Goal: Transaction & Acquisition: Purchase product/service

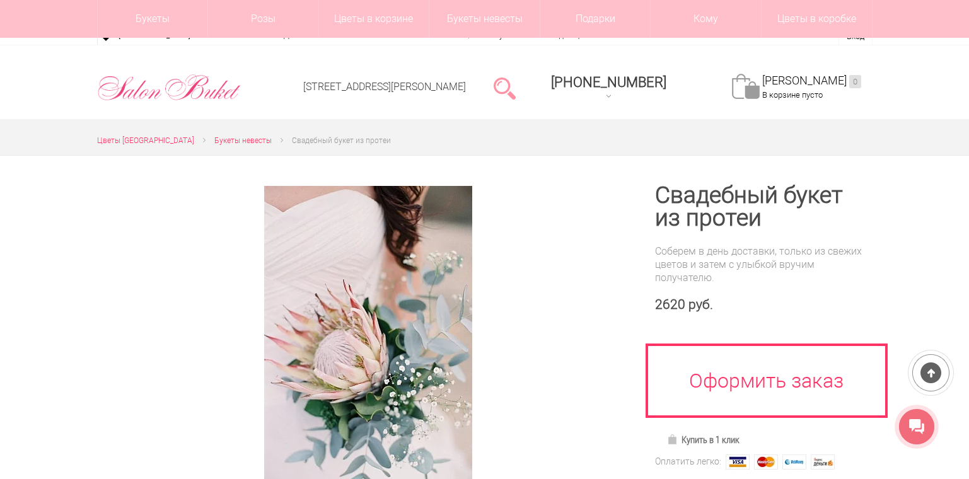
scroll to position [125, 0]
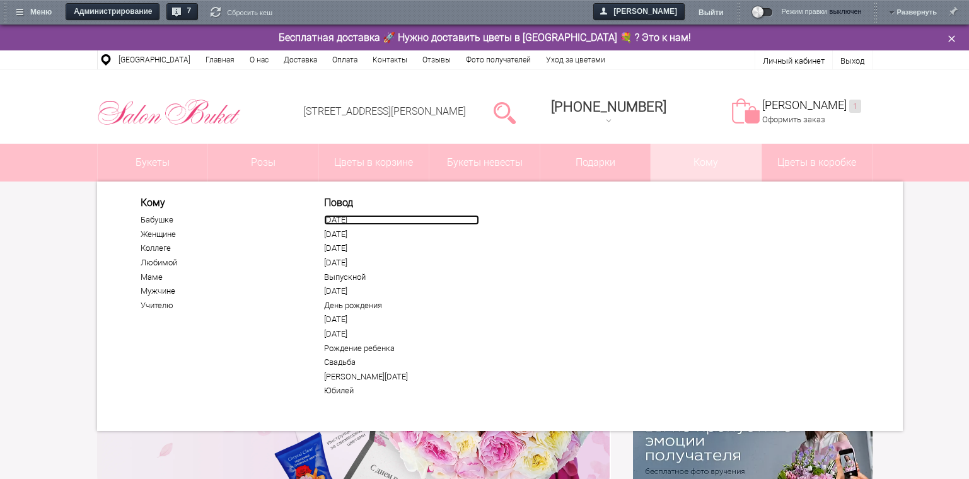
click at [355, 224] on link "[DATE]" at bounding box center [401, 220] width 155 height 10
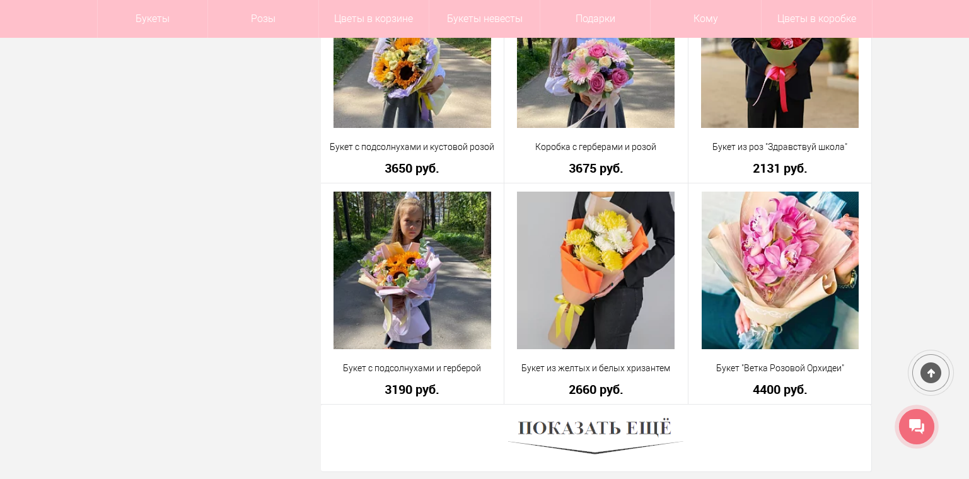
scroll to position [3468, 0]
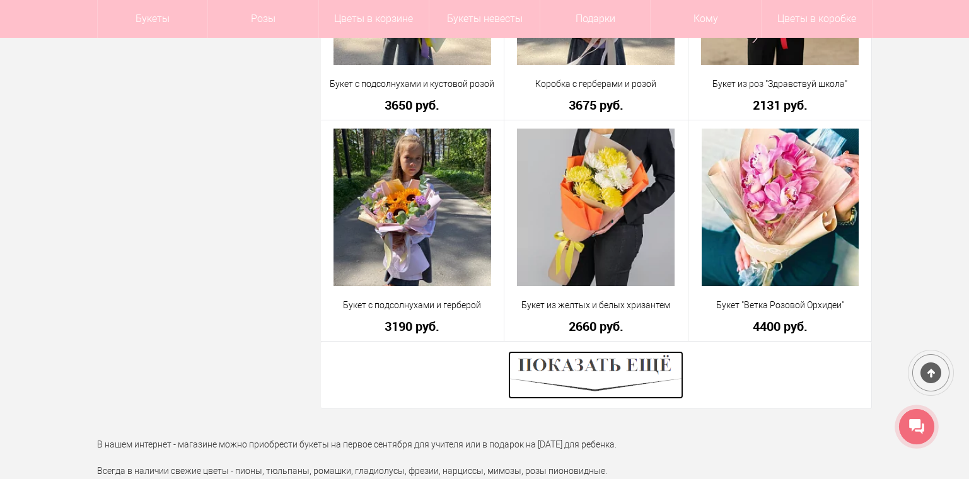
click at [595, 367] on img at bounding box center [595, 375] width 175 height 48
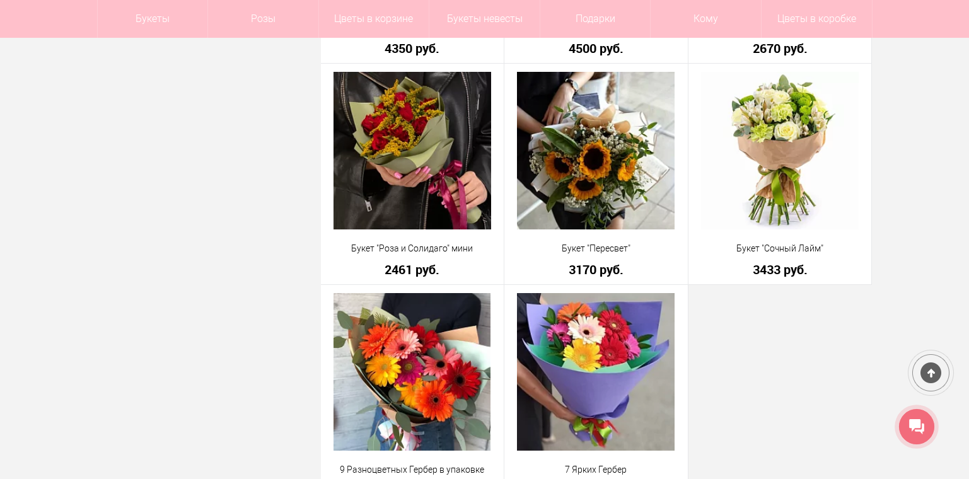
scroll to position [5927, 0]
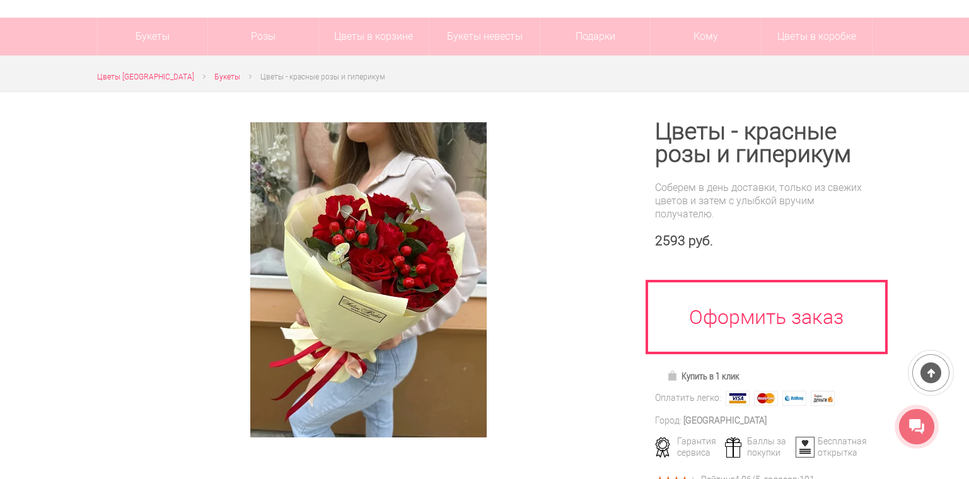
scroll to position [63, 0]
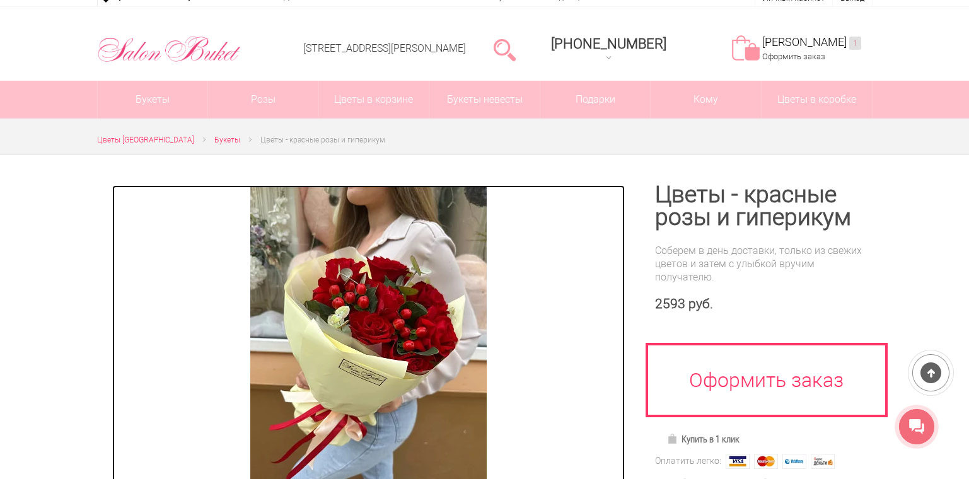
click at [341, 277] on img at bounding box center [368, 342] width 236 height 315
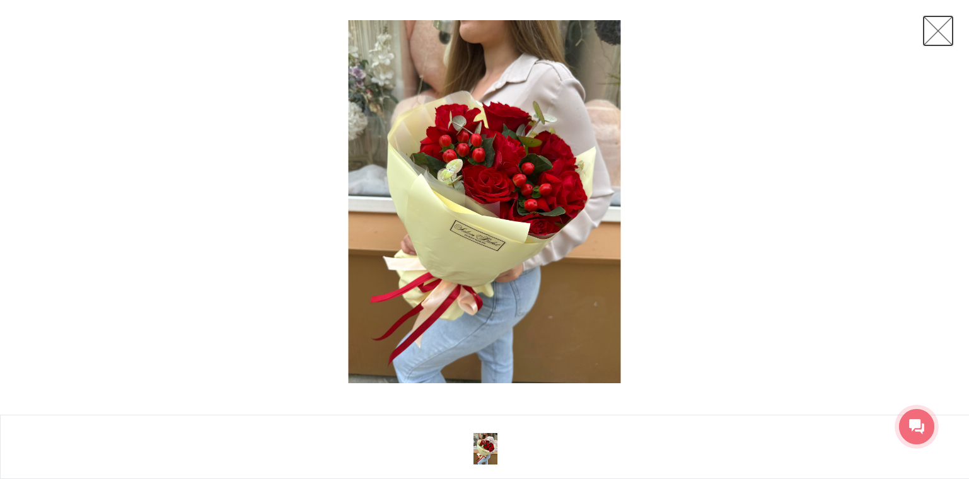
click at [943, 35] on link at bounding box center [938, 31] width 32 height 32
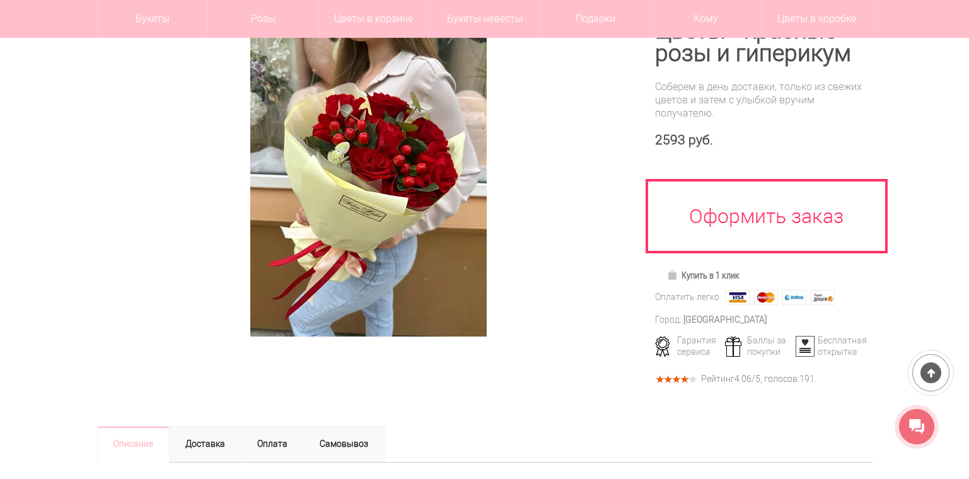
scroll to position [0, 0]
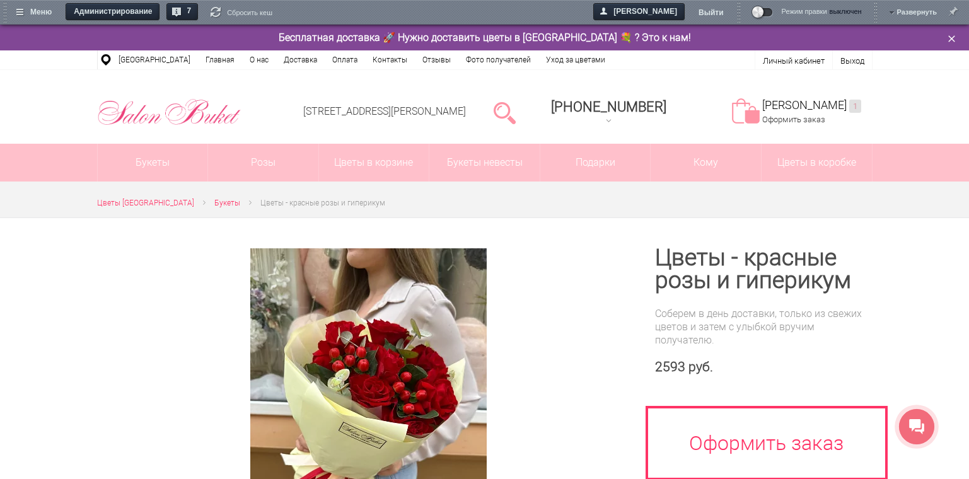
click at [765, 12] on span at bounding box center [758, 12] width 15 height 15
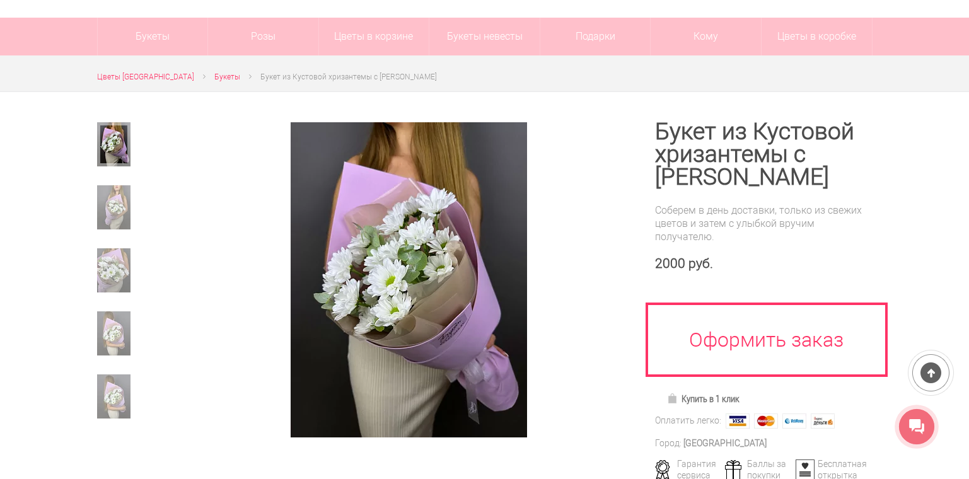
scroll to position [126, 0]
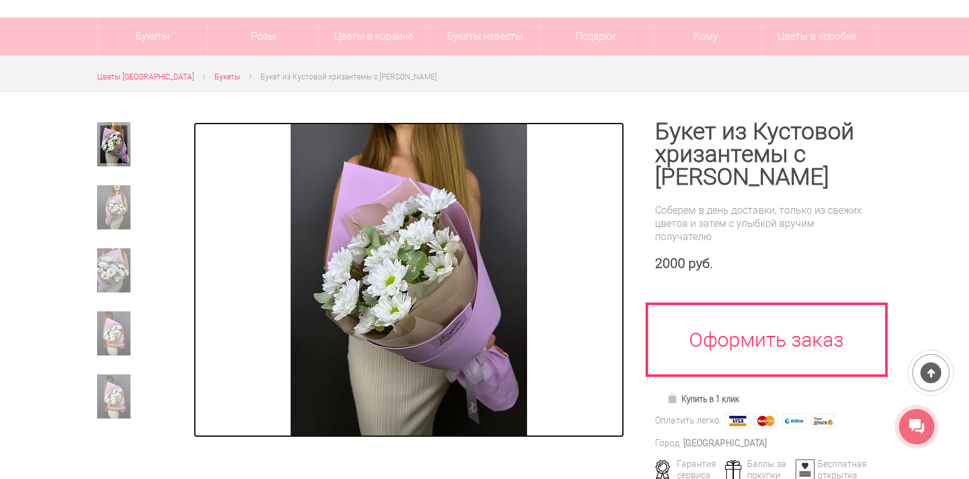
click at [452, 245] on img at bounding box center [409, 279] width 236 height 315
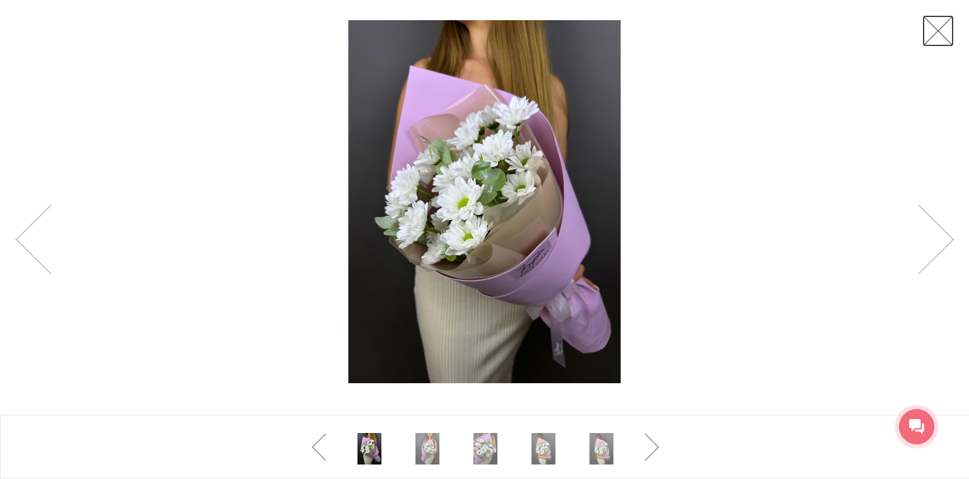
click at [946, 39] on link at bounding box center [938, 31] width 32 height 32
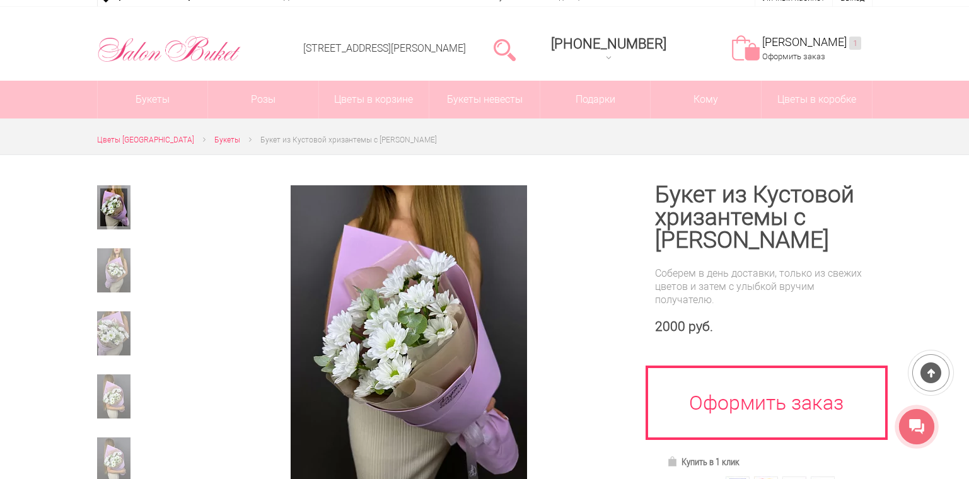
scroll to position [0, 0]
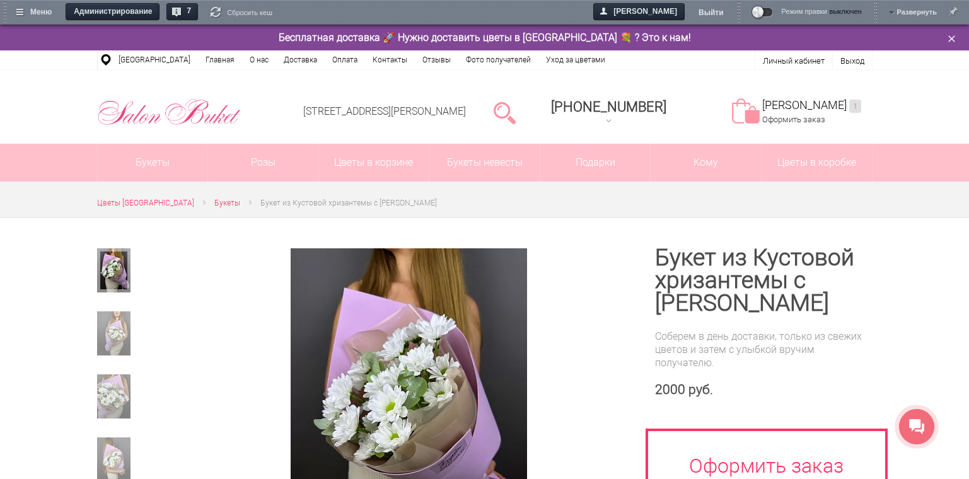
click at [764, 12] on span at bounding box center [758, 12] width 15 height 15
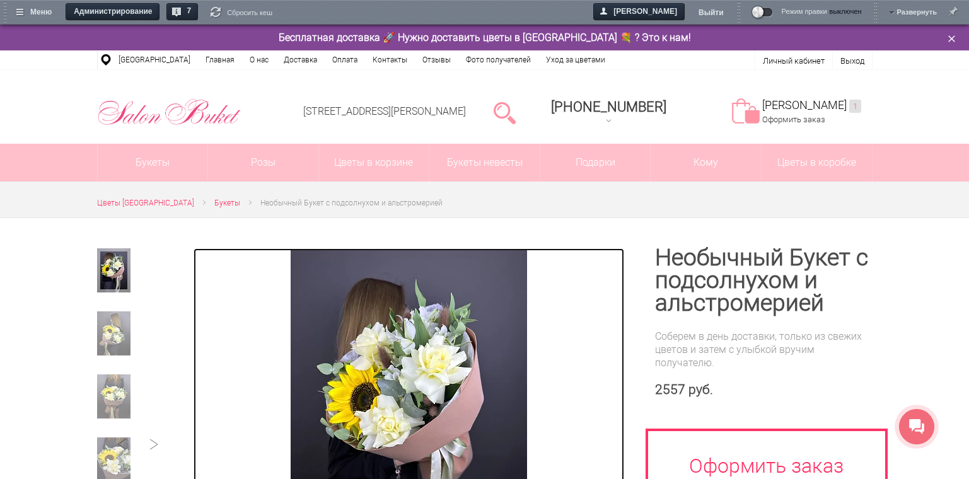
click at [356, 367] on img at bounding box center [409, 405] width 236 height 315
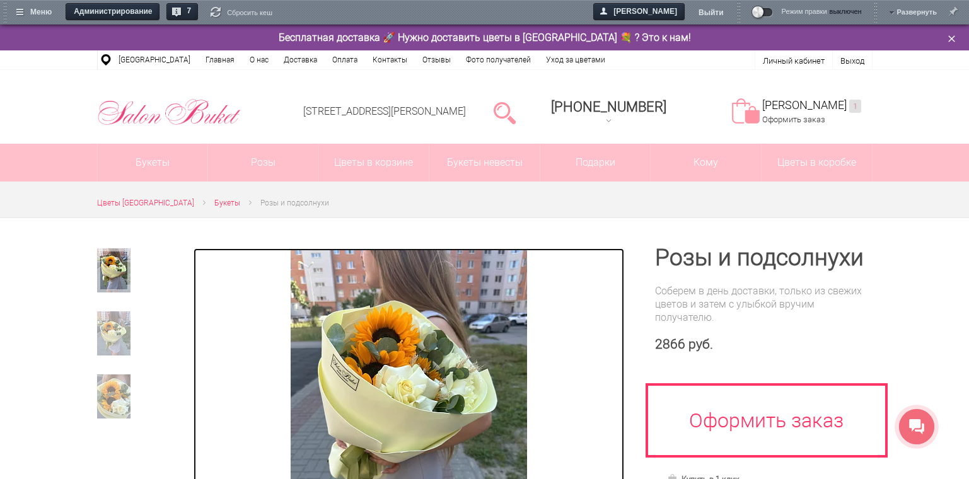
click at [431, 352] on img at bounding box center [409, 405] width 236 height 315
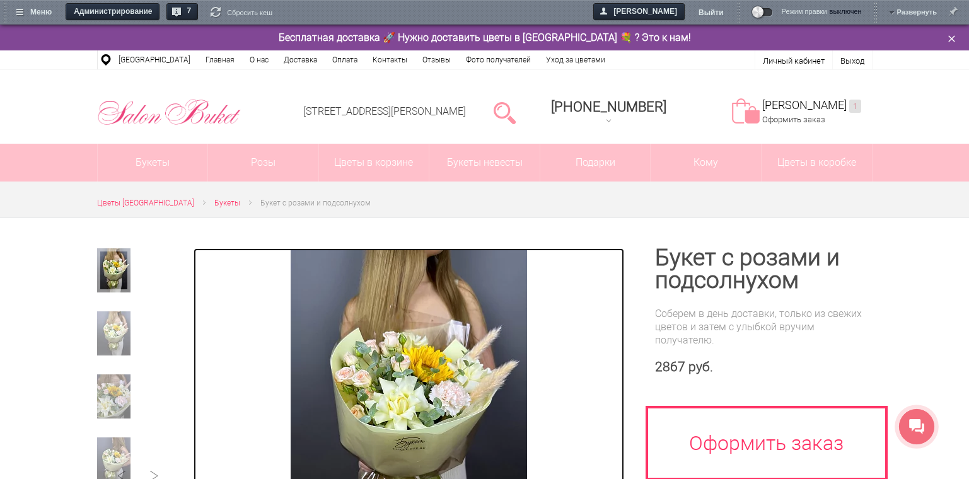
click at [420, 339] on img at bounding box center [409, 405] width 236 height 315
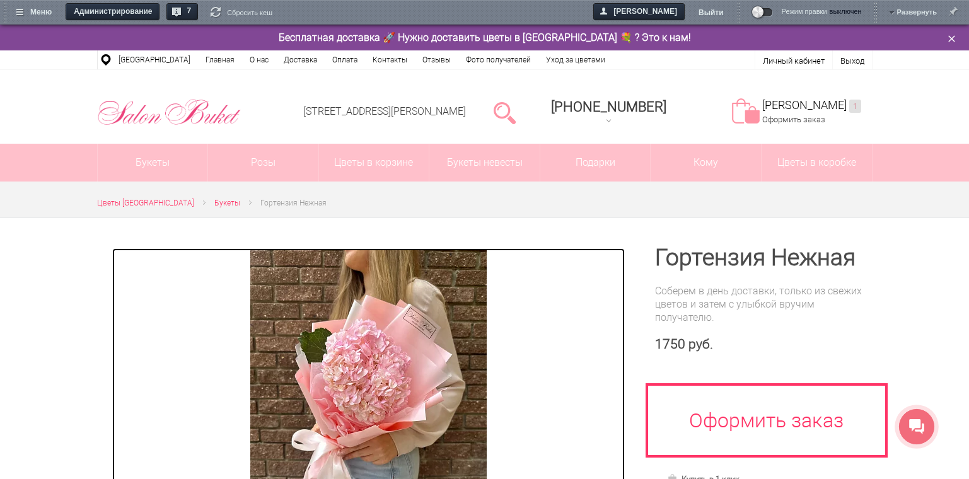
click at [378, 370] on img at bounding box center [368, 405] width 236 height 315
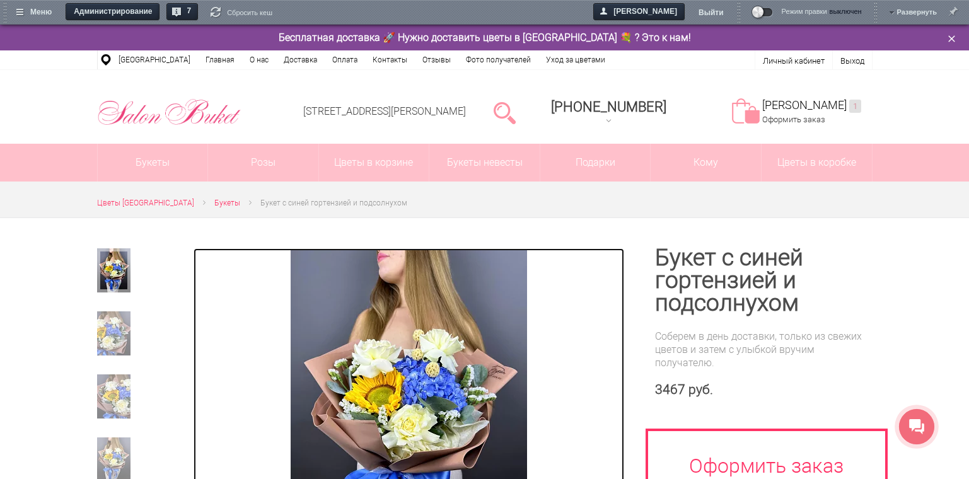
click at [423, 351] on img at bounding box center [409, 405] width 236 height 315
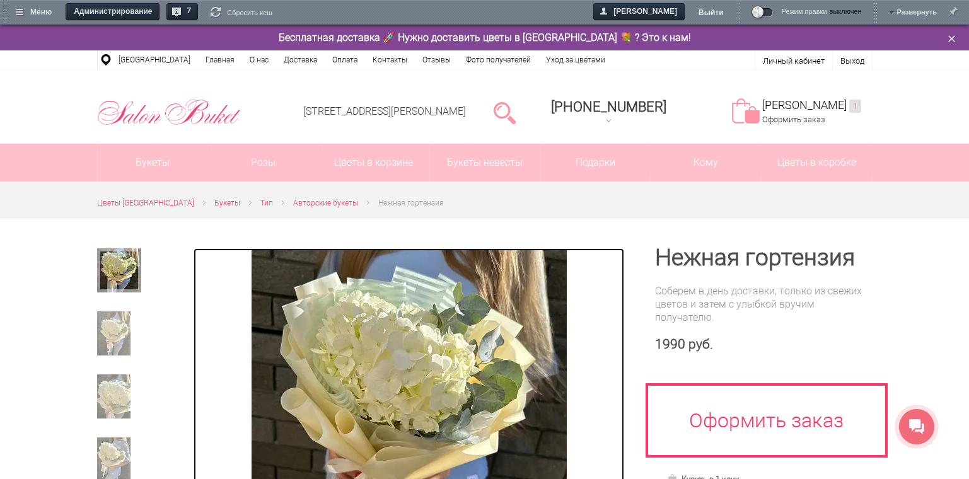
click at [395, 305] on img at bounding box center [409, 405] width 315 height 315
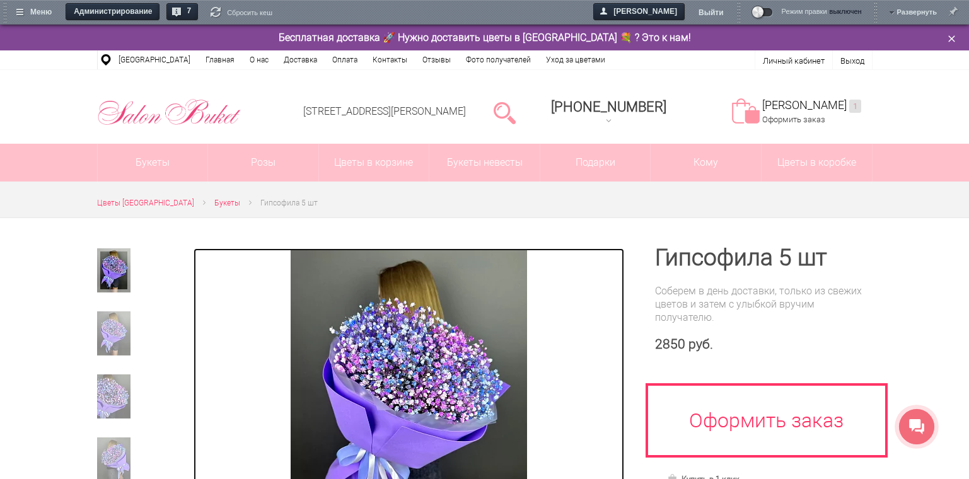
click at [427, 322] on img at bounding box center [409, 405] width 236 height 315
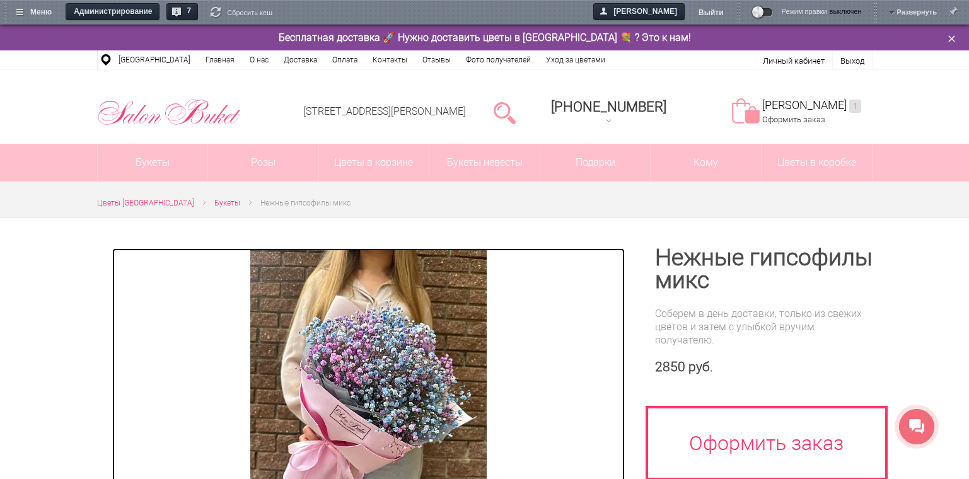
click at [433, 317] on img at bounding box center [368, 405] width 236 height 315
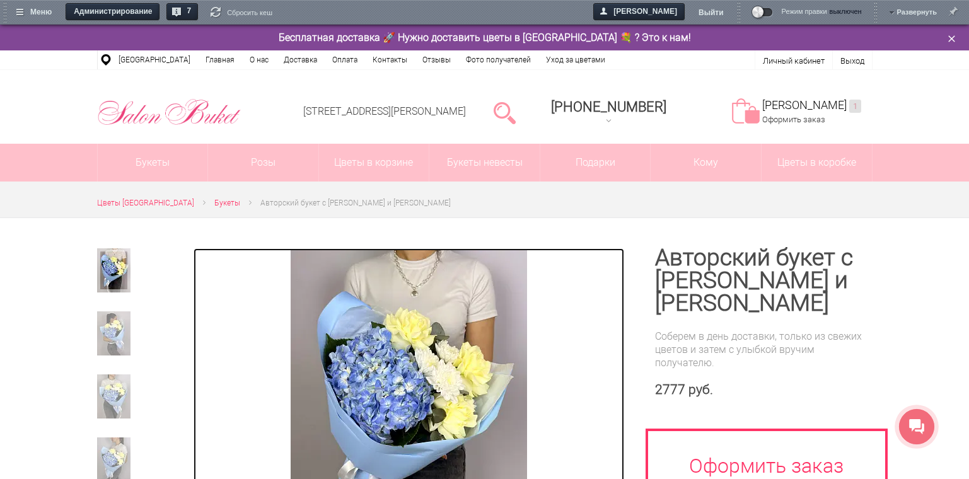
click at [425, 300] on img at bounding box center [409, 405] width 236 height 315
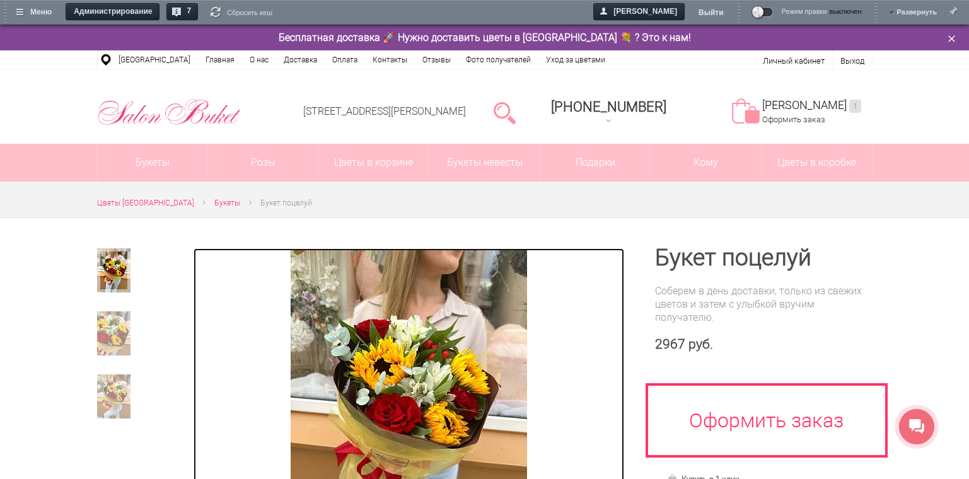
click at [472, 325] on img at bounding box center [409, 405] width 236 height 315
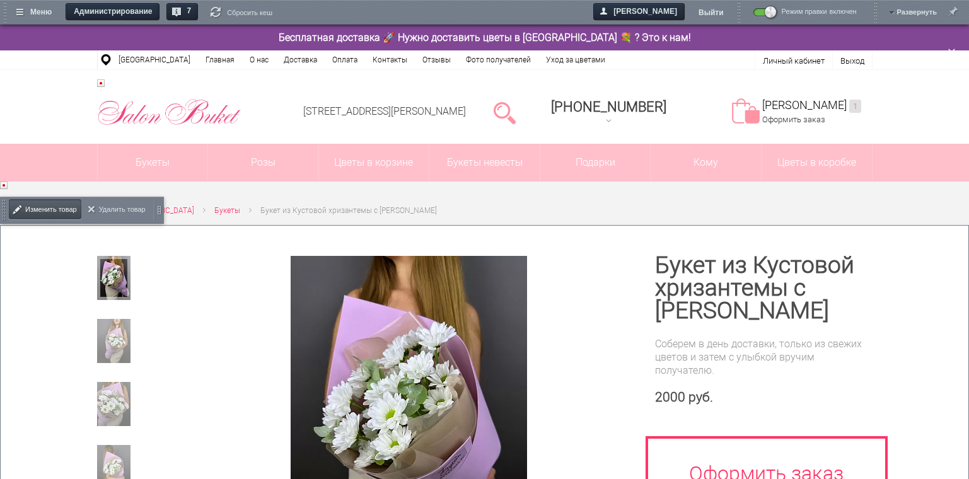
click at [53, 219] on span "Изменить товар" at bounding box center [51, 210] width 52 height 26
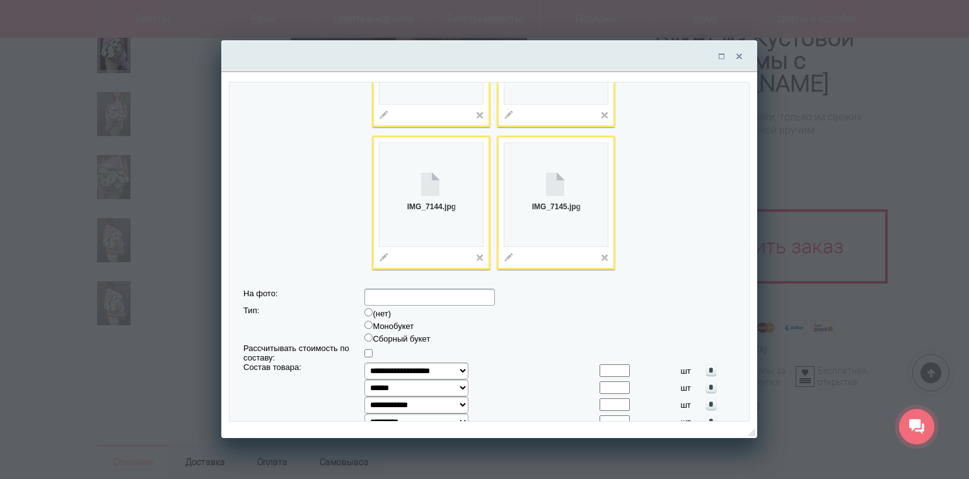
scroll to position [2081, 0]
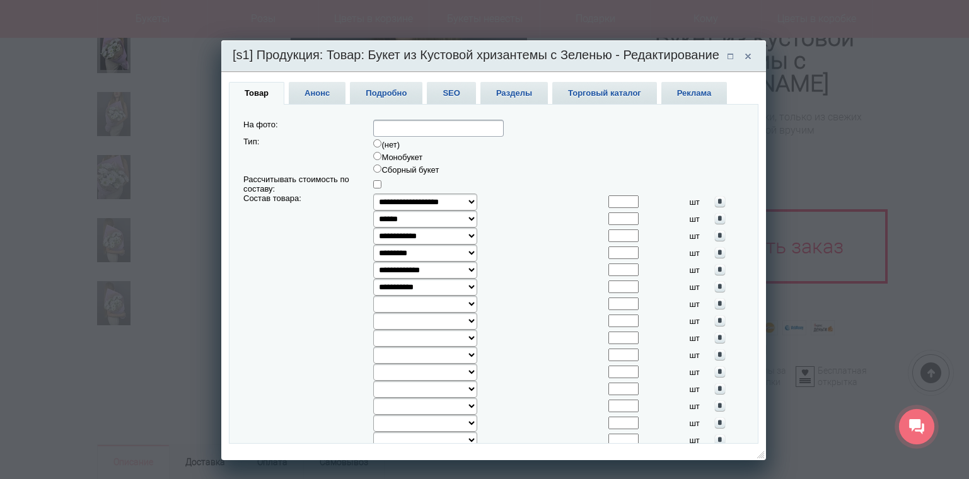
click at [639, 293] on input"] "*" at bounding box center [623, 287] width 30 height 13
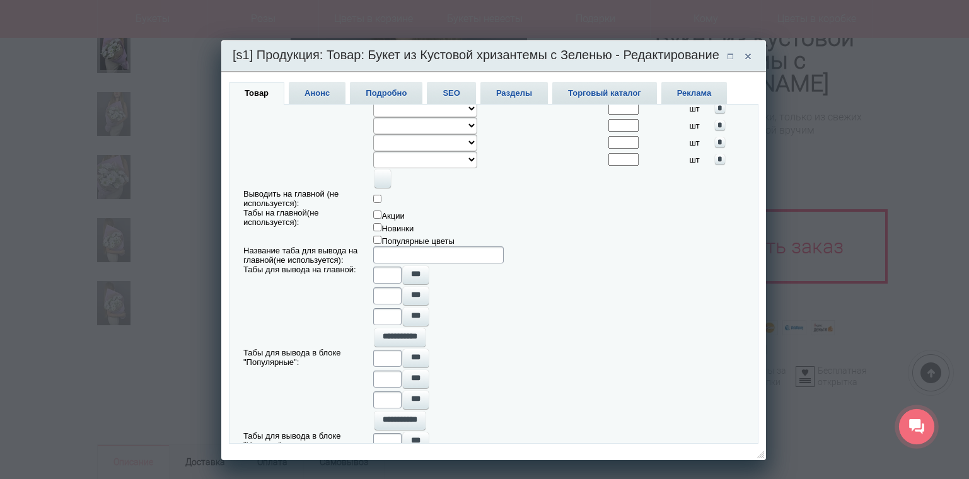
scroll to position [2601, 0]
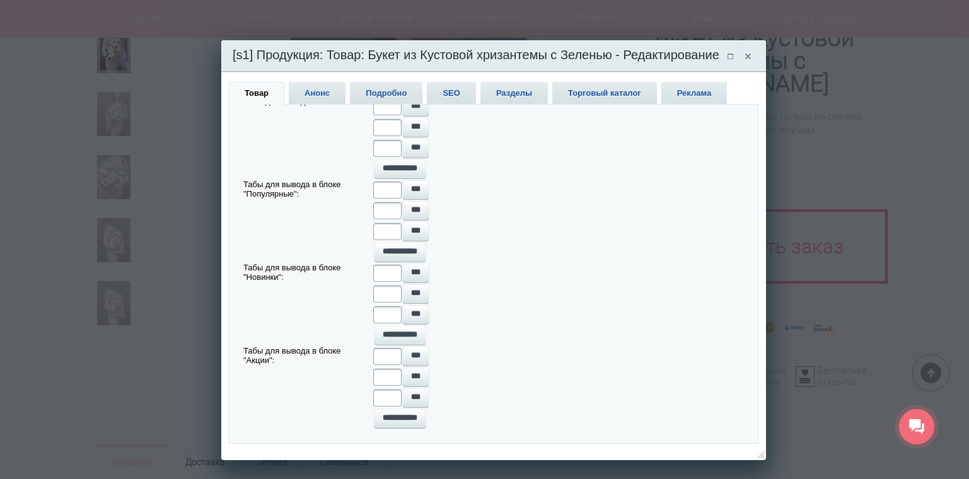
type input"] "*"
click at [628, 356] on td "***" at bounding box center [558, 356] width 371 height 21
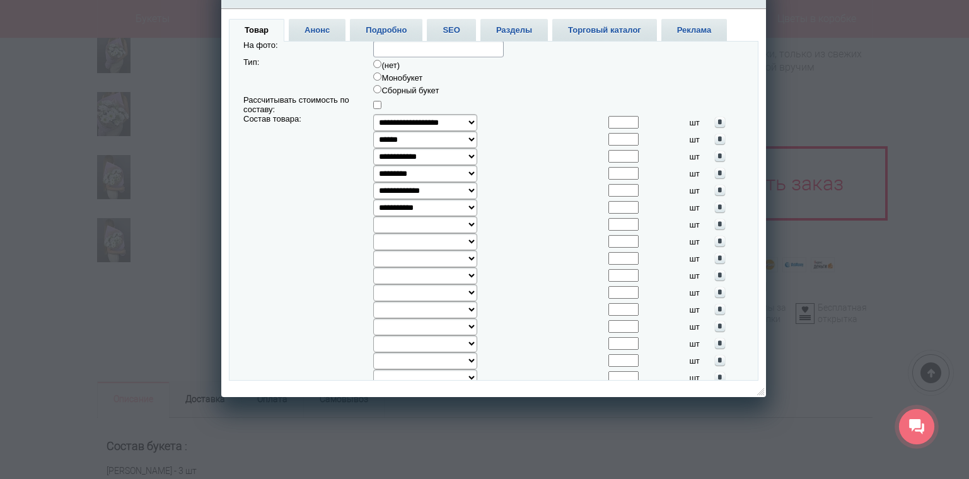
scroll to position [1845, 0]
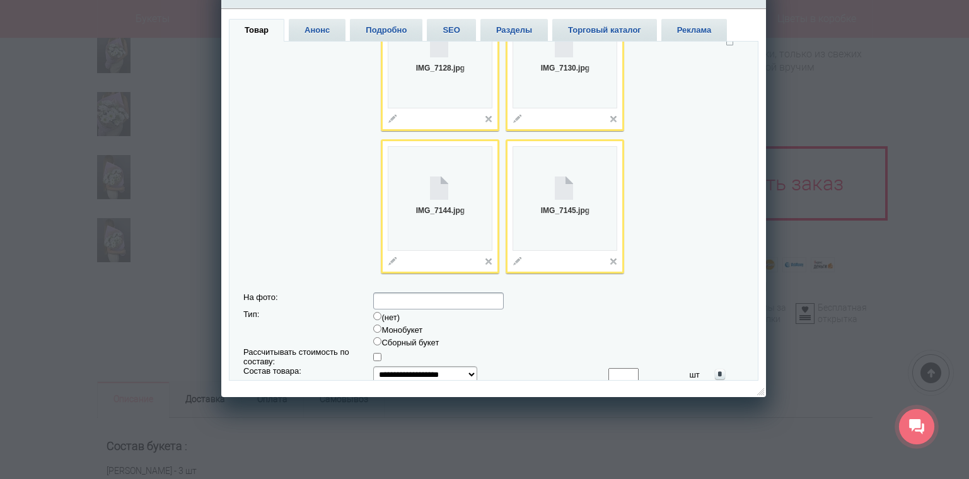
click at [320, 28] on span "Анонс" at bounding box center [317, 30] width 57 height 22
click at [318, 26] on span "Анонс" at bounding box center [317, 30] width 57 height 22
click at [258, 34] on span "Товар" at bounding box center [256, 30] width 55 height 23
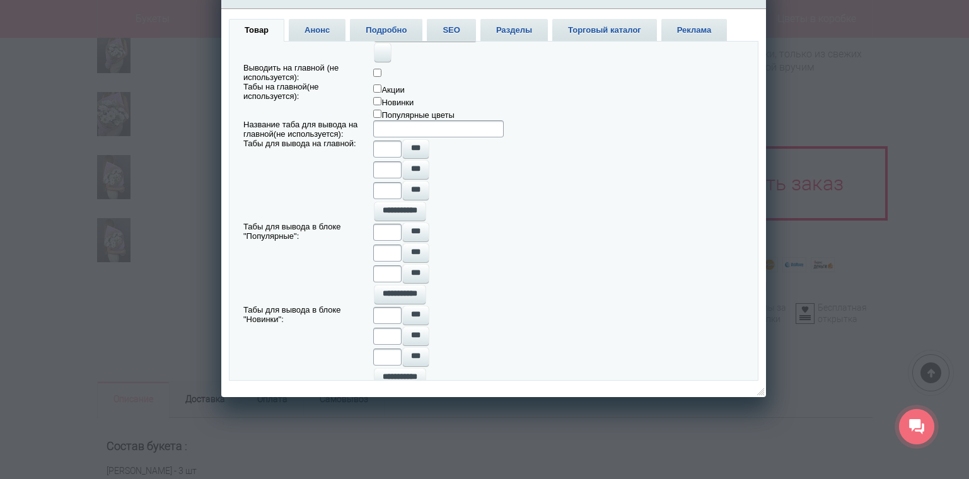
scroll to position [2601, 0]
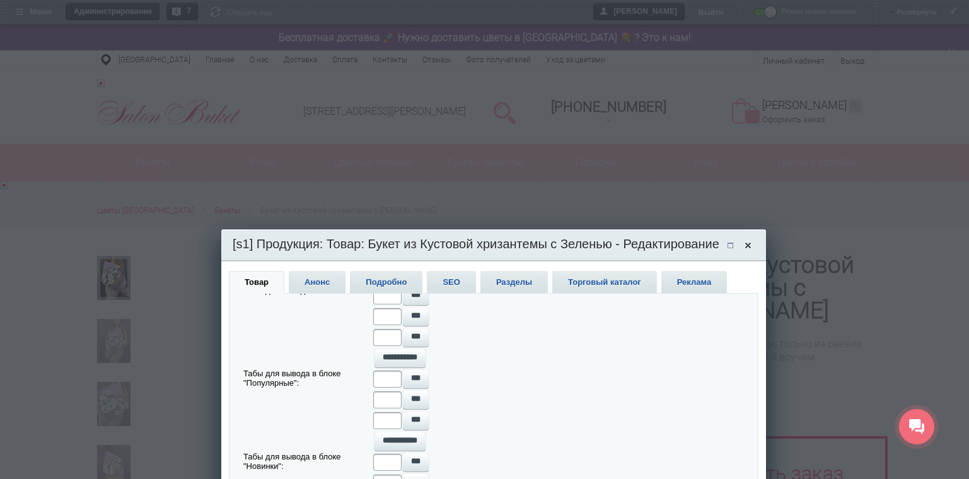
click at [755, 249] on span at bounding box center [748, 245] width 18 height 19
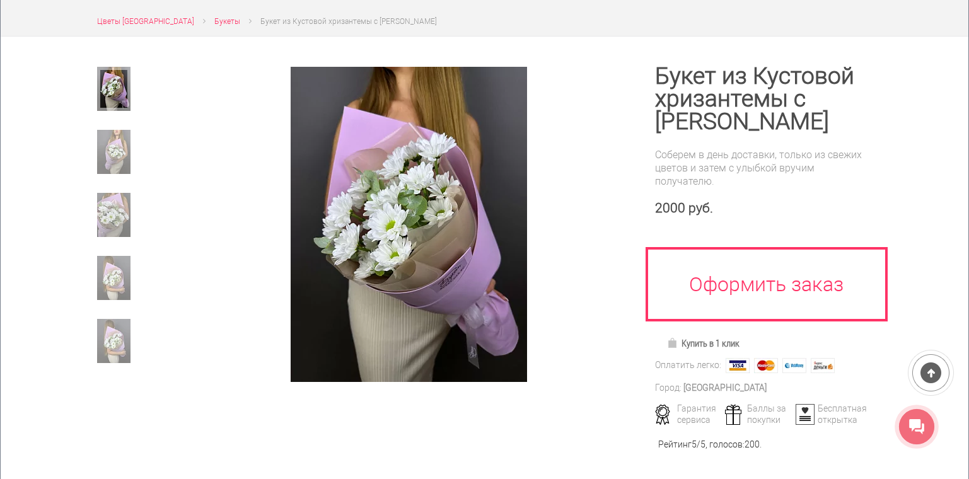
scroll to position [126, 0]
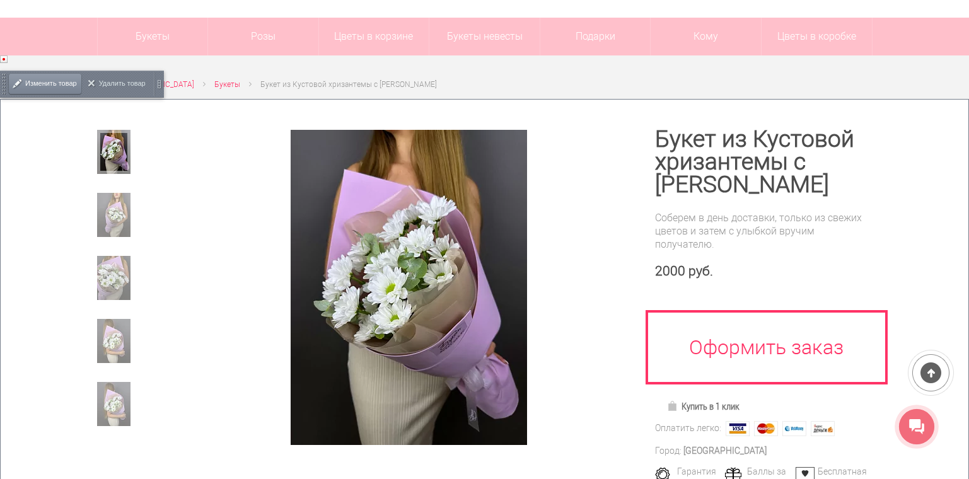
click at [35, 84] on span "Изменить товар" at bounding box center [51, 84] width 52 height 26
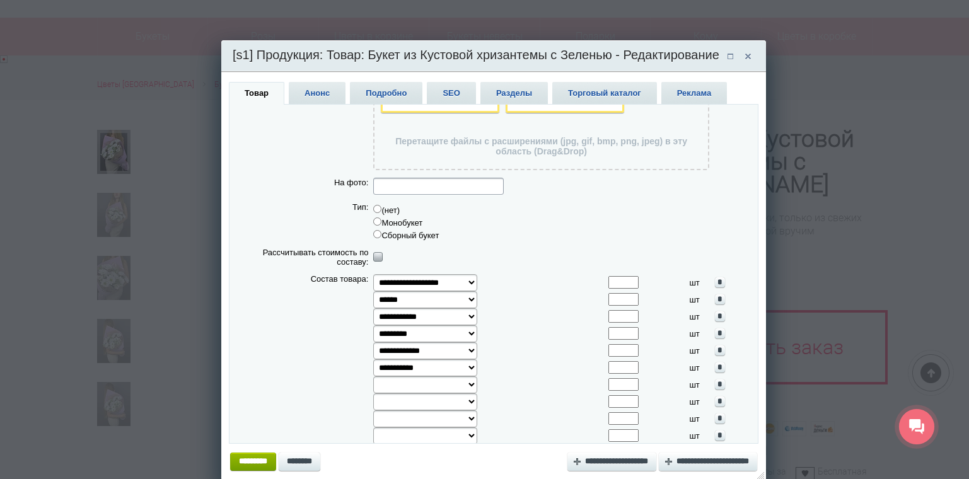
scroll to position [2531, 0]
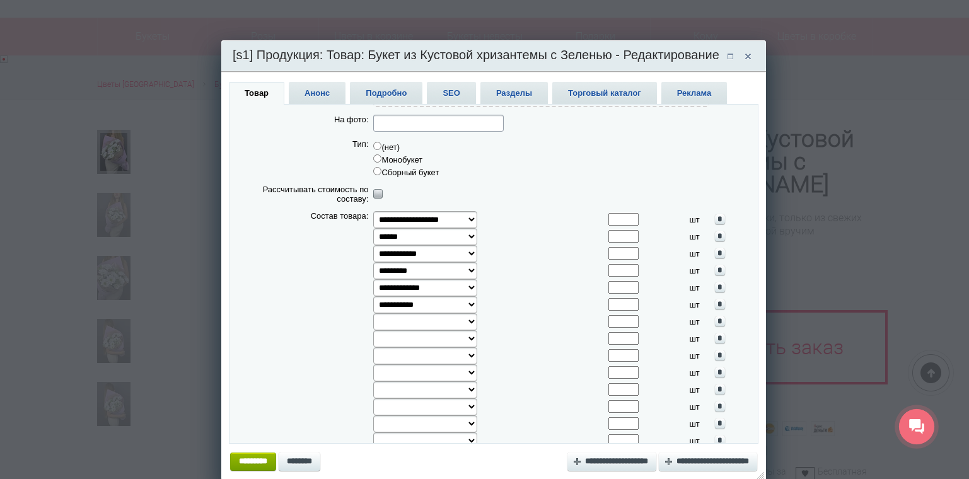
type input"] "*"
click at [639, 311] on input"] "*" at bounding box center [623, 304] width 30 height 13
click at [269, 458] on input "*********" at bounding box center [253, 462] width 46 height 18
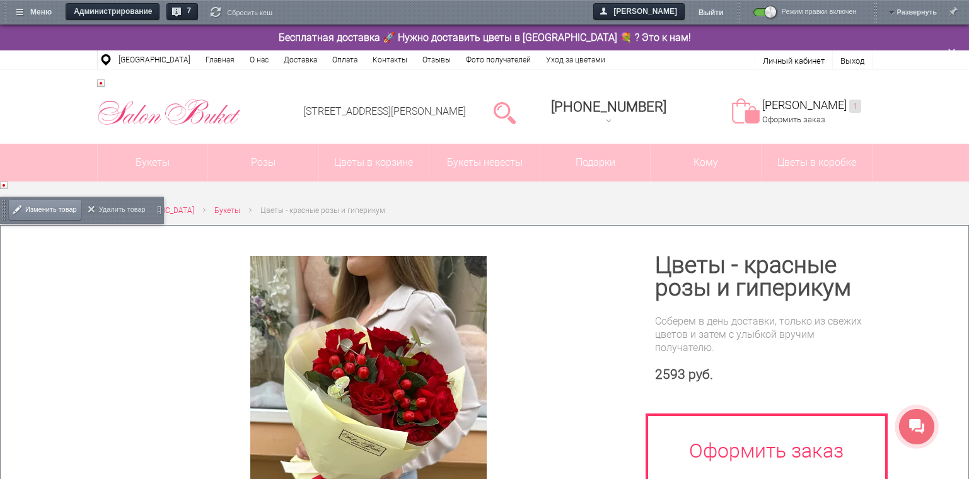
click at [17, 206] on span at bounding box center [17, 210] width 15 height 27
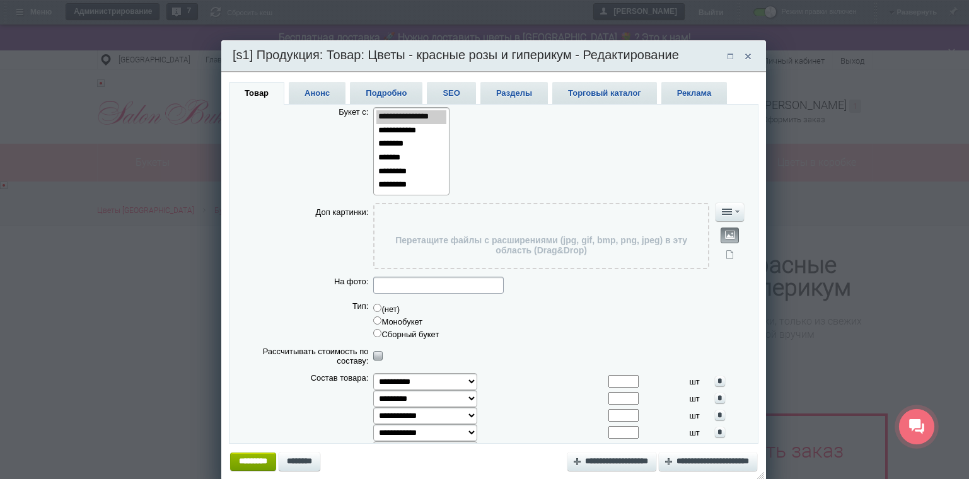
scroll to position [2400, 0]
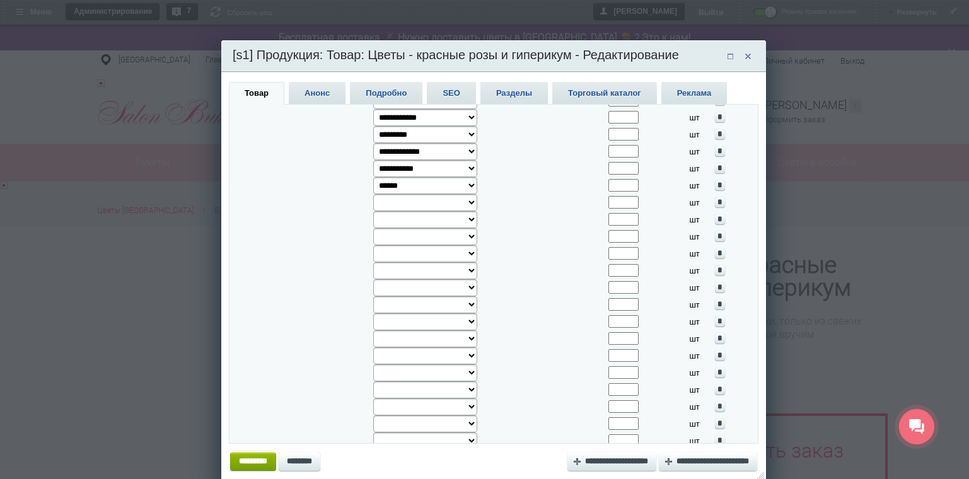
click at [639, 175] on input"] "*" at bounding box center [623, 168] width 30 height 13
type input"] "*"
click at [639, 175] on input"] "*" at bounding box center [623, 168] width 30 height 13
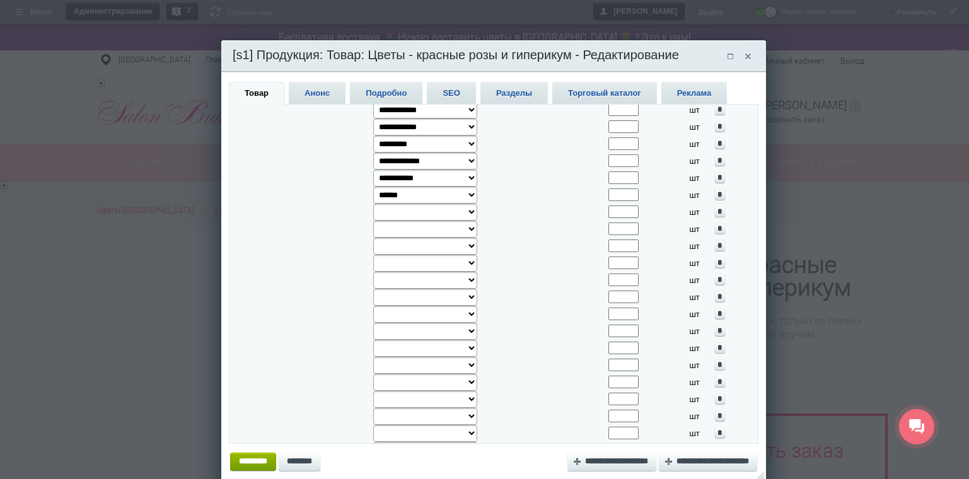
scroll to position [2409, 0]
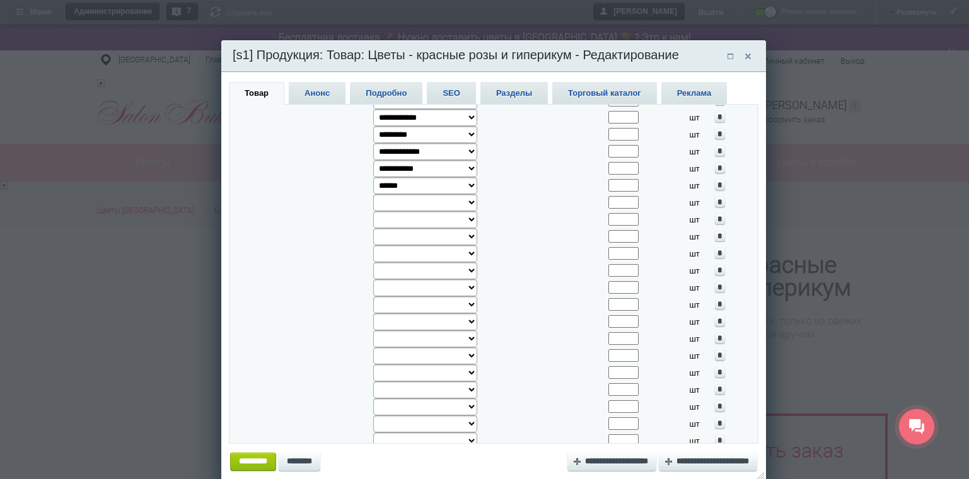
click at [273, 458] on input "*********" at bounding box center [253, 462] width 46 height 18
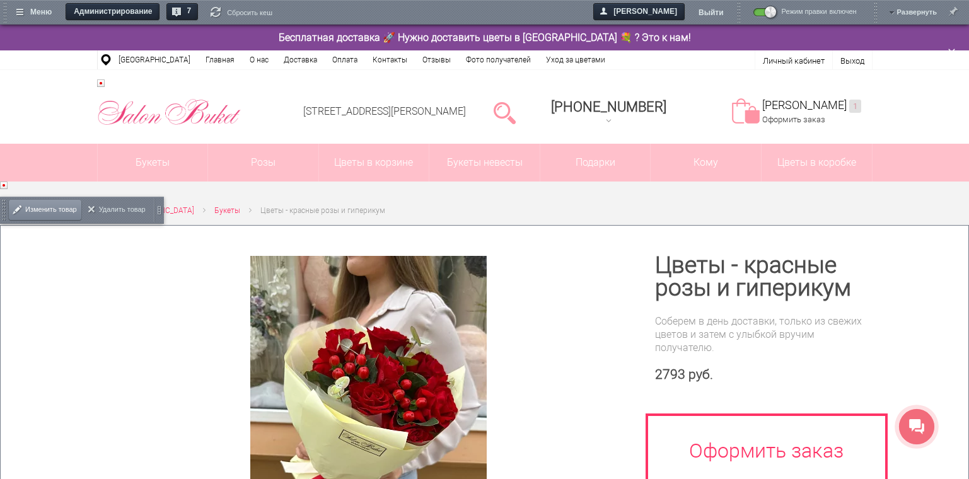
click at [50, 206] on span "Изменить товар" at bounding box center [51, 210] width 52 height 26
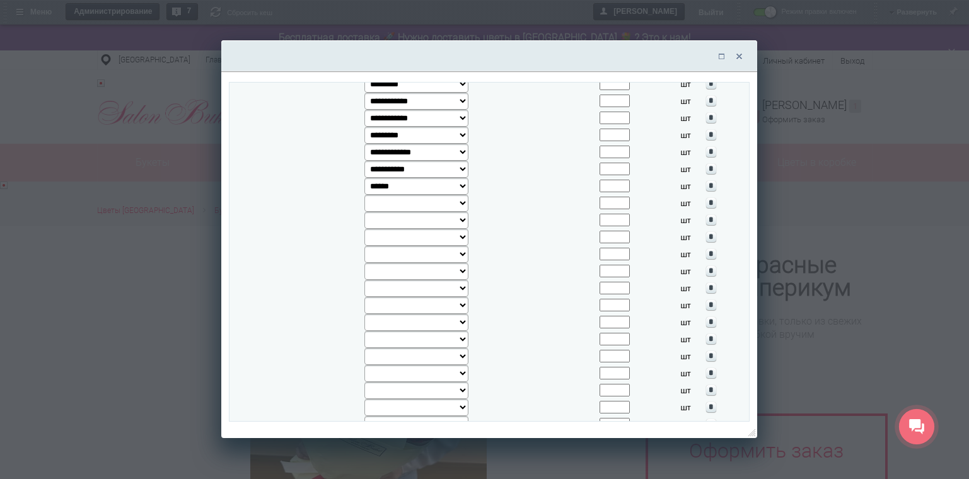
scroll to position [1828, 0]
